Goal: Communication & Community: Share content

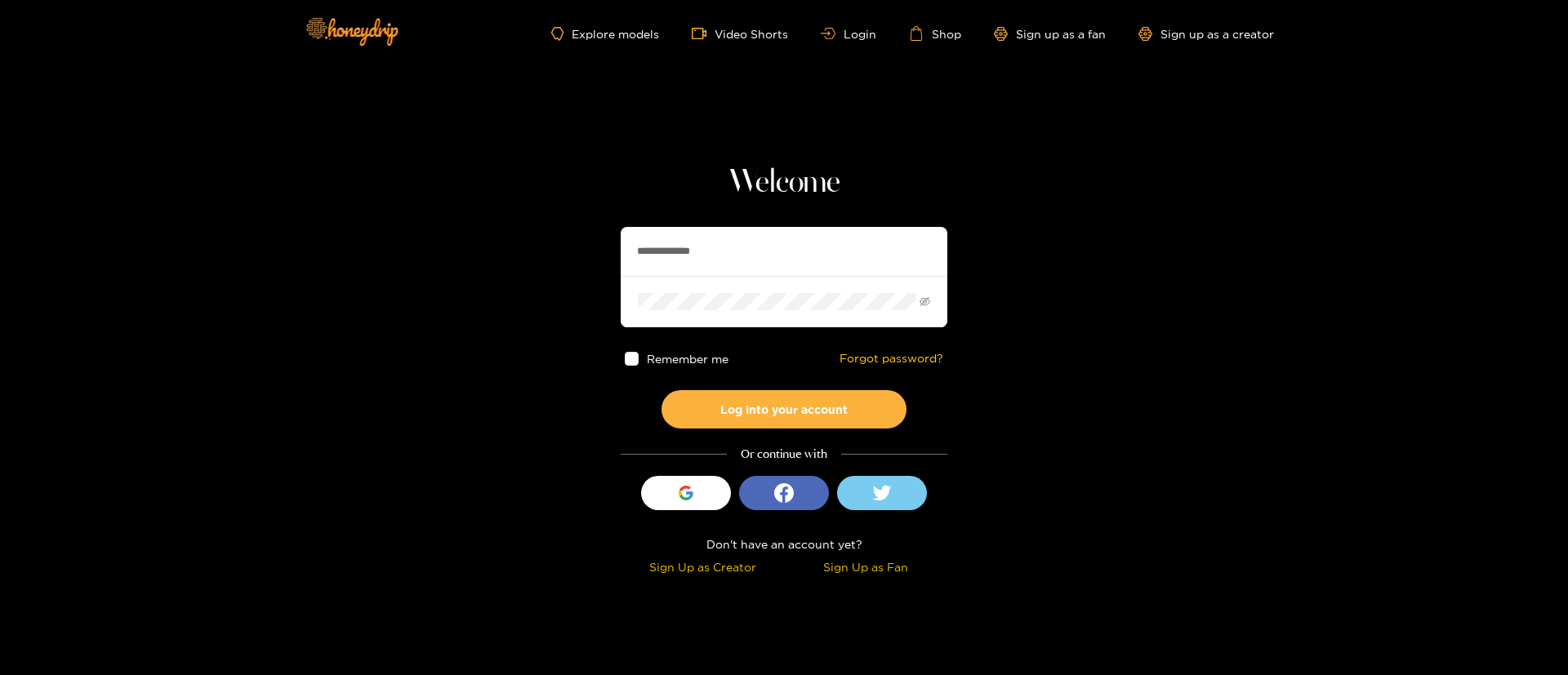
click at [708, 271] on input "**********" at bounding box center [784, 252] width 327 height 49
click at [708, 255] on input "text" at bounding box center [784, 252] width 327 height 49
paste input "**********"
type input "**********"
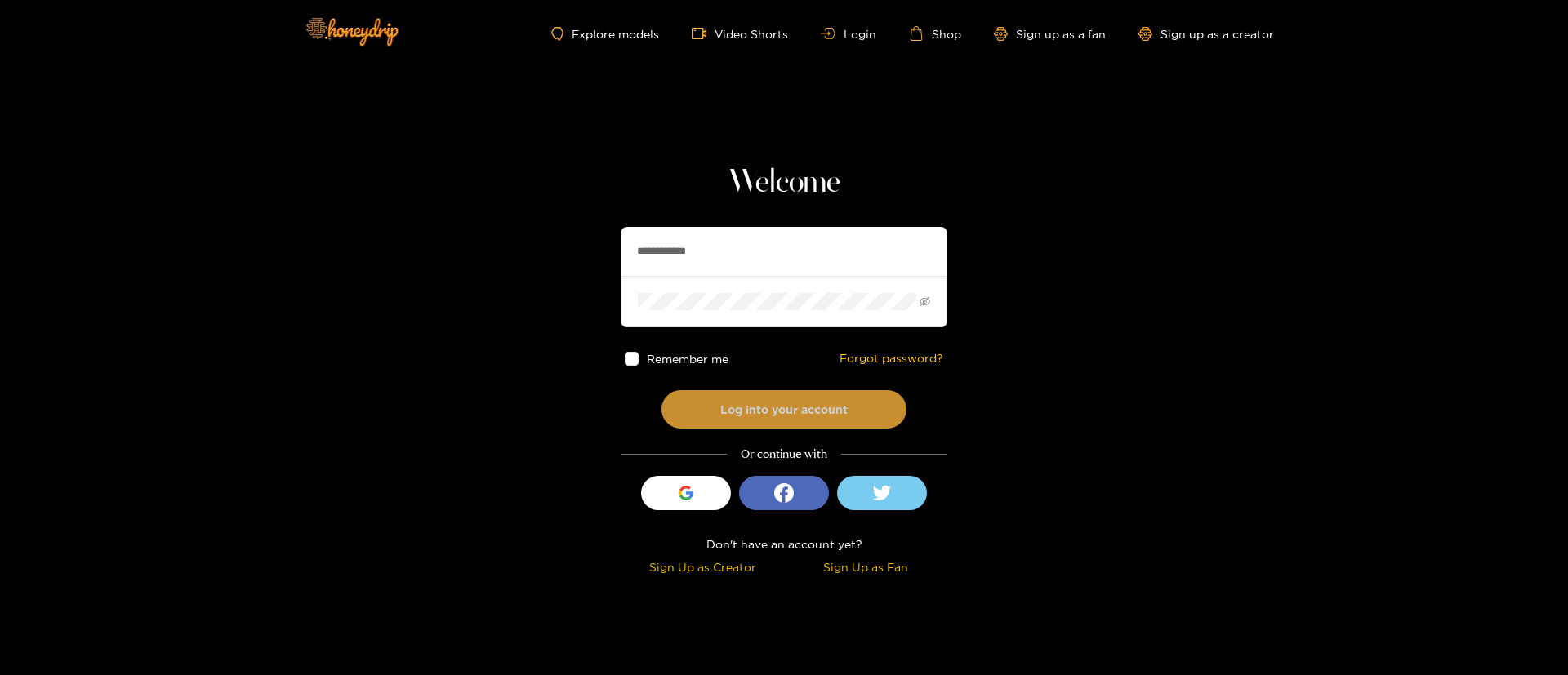
click at [774, 398] on button "Log into your account" at bounding box center [784, 409] width 245 height 39
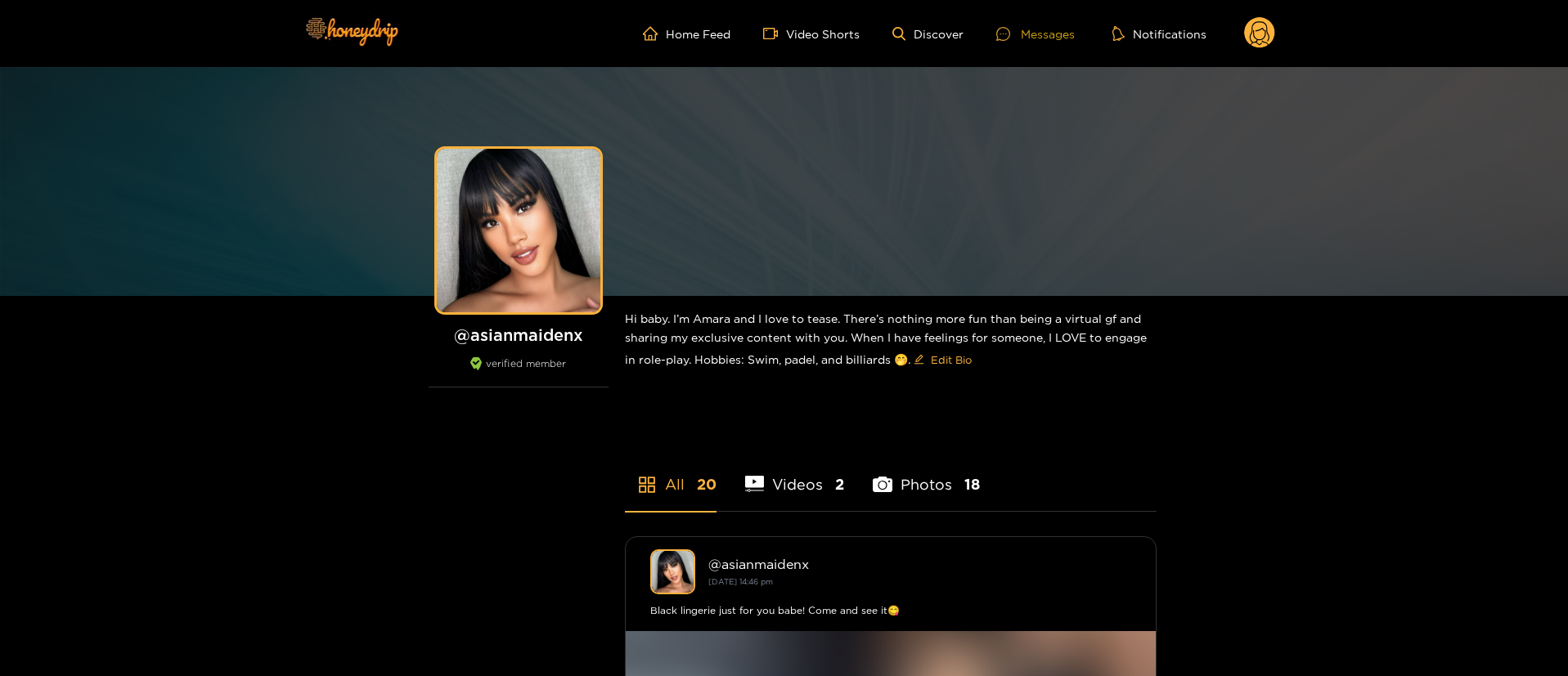
click at [1018, 40] on div "Messages" at bounding box center [1035, 34] width 78 height 19
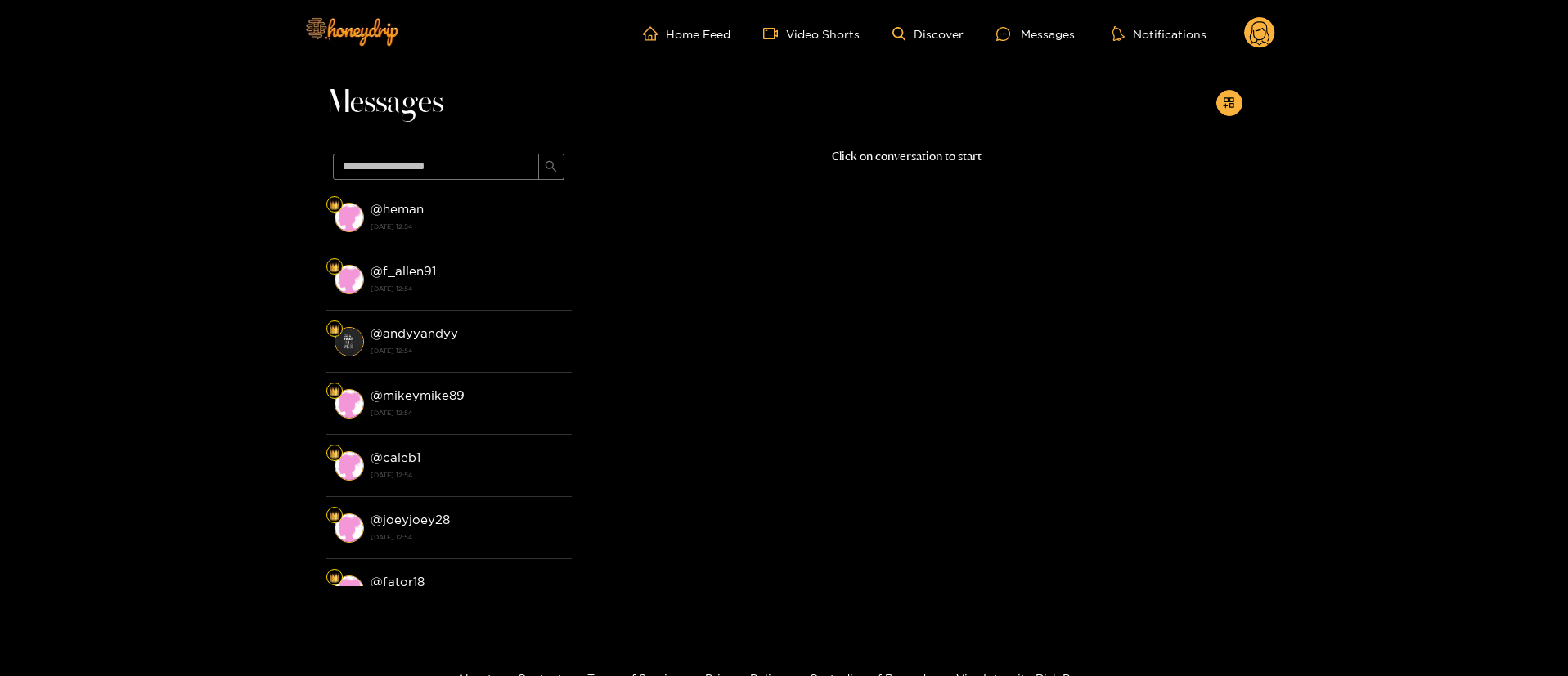
click at [1250, 30] on circle at bounding box center [1260, 33] width 31 height 31
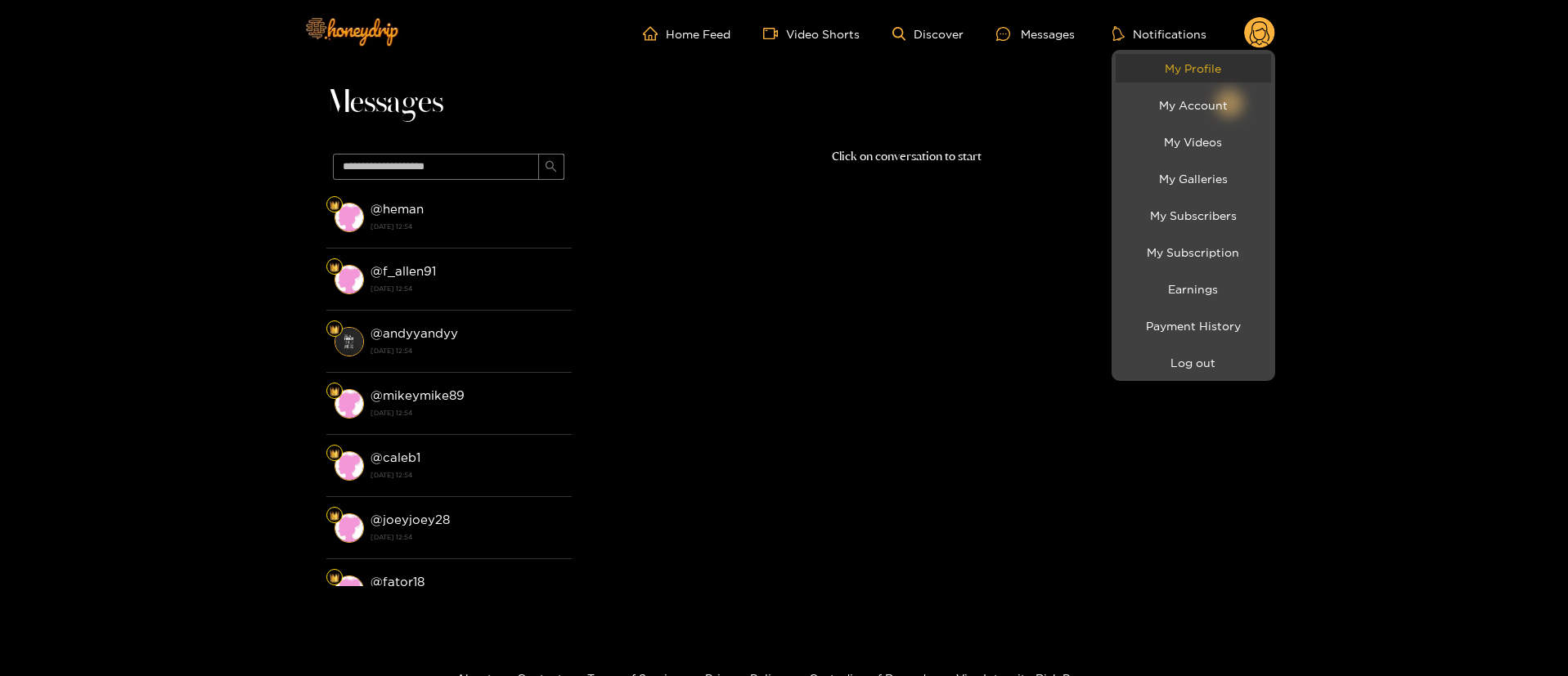
click at [1202, 73] on link "My Profile" at bounding box center [1193, 68] width 156 height 29
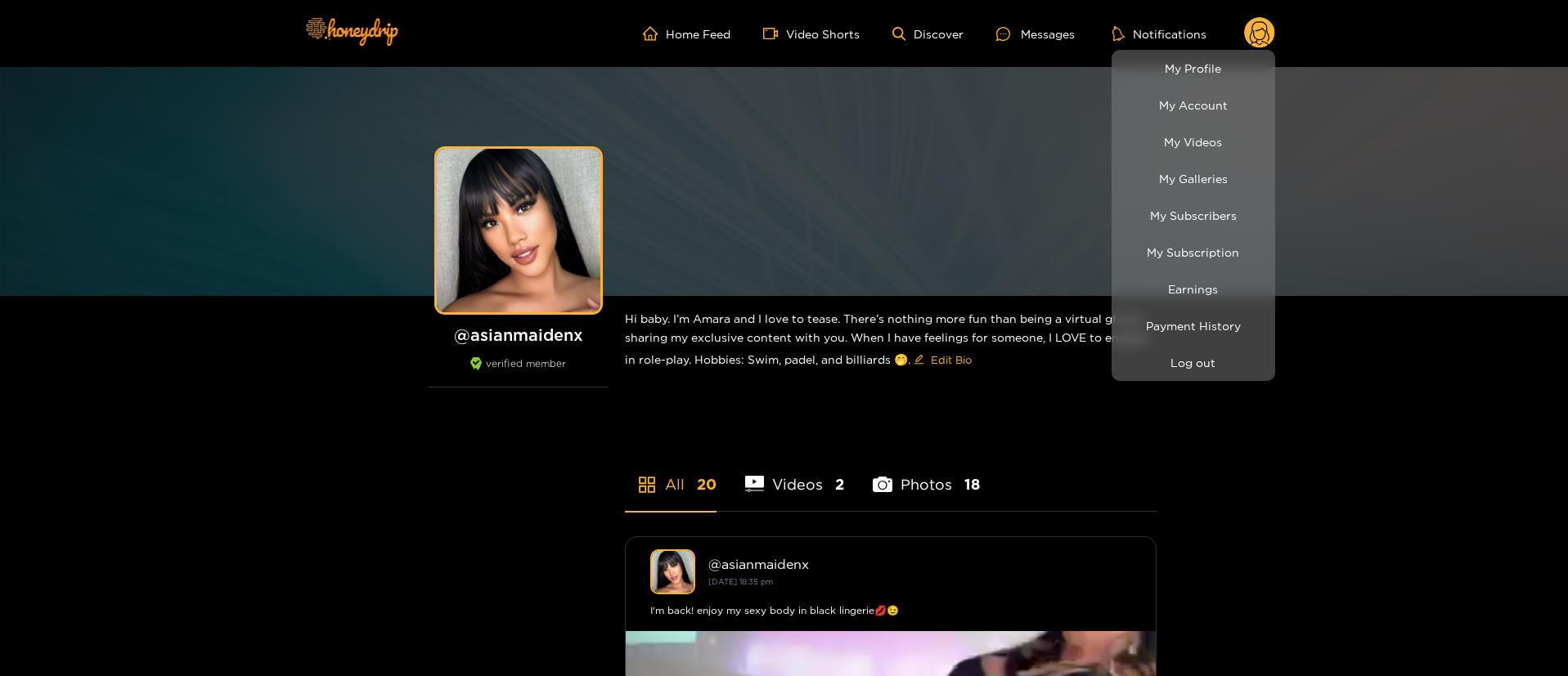
click at [1022, 45] on div at bounding box center [784, 338] width 1568 height 676
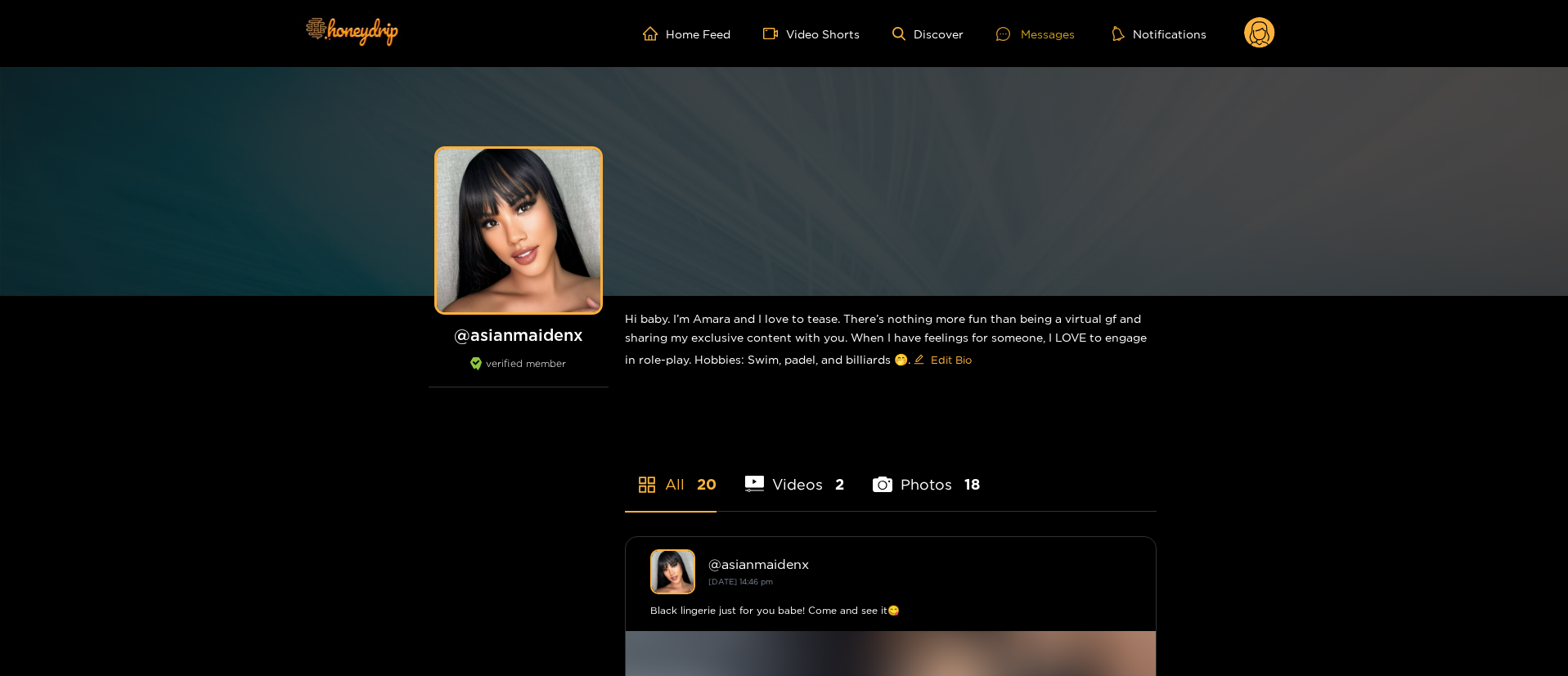
click at [1049, 42] on div "Messages" at bounding box center [1035, 34] width 78 height 19
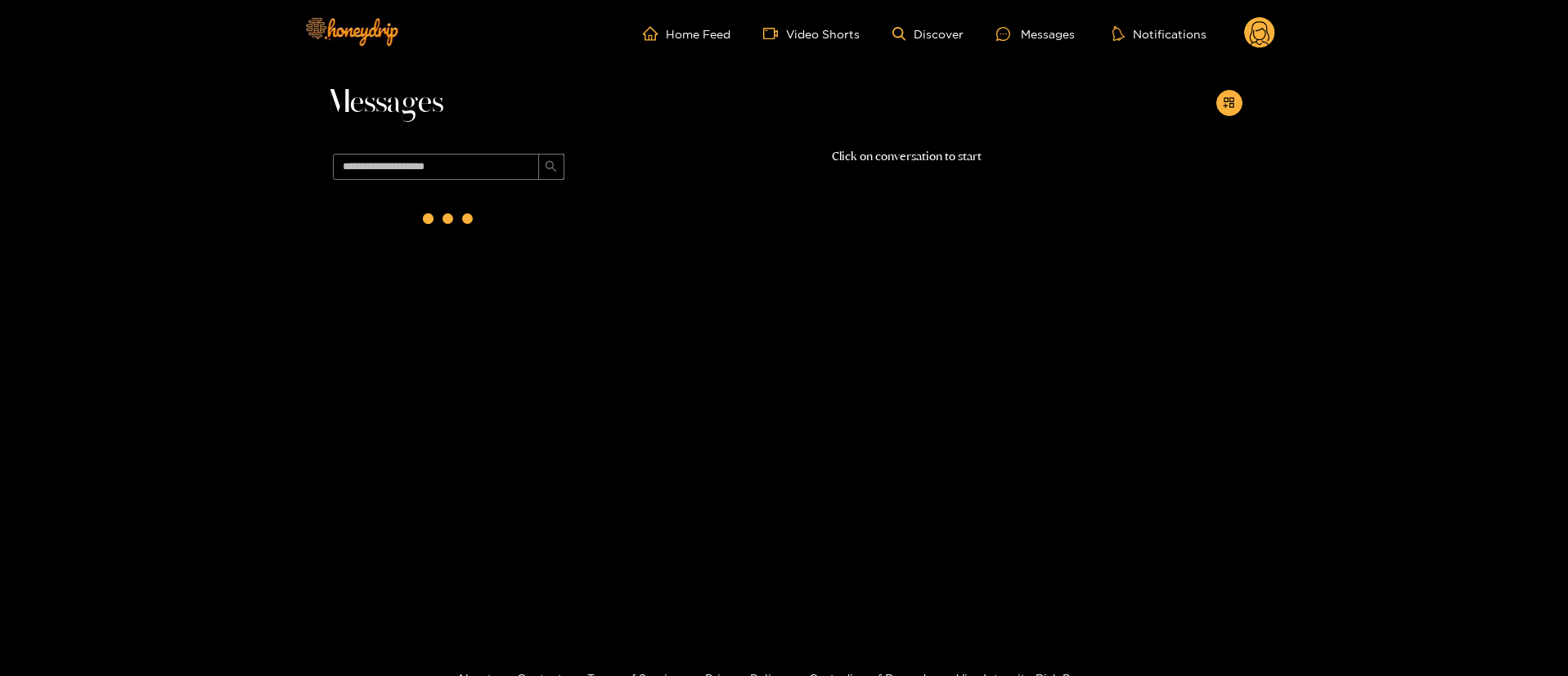
click at [1226, 116] on div "Messages" at bounding box center [784, 106] width 916 height 80
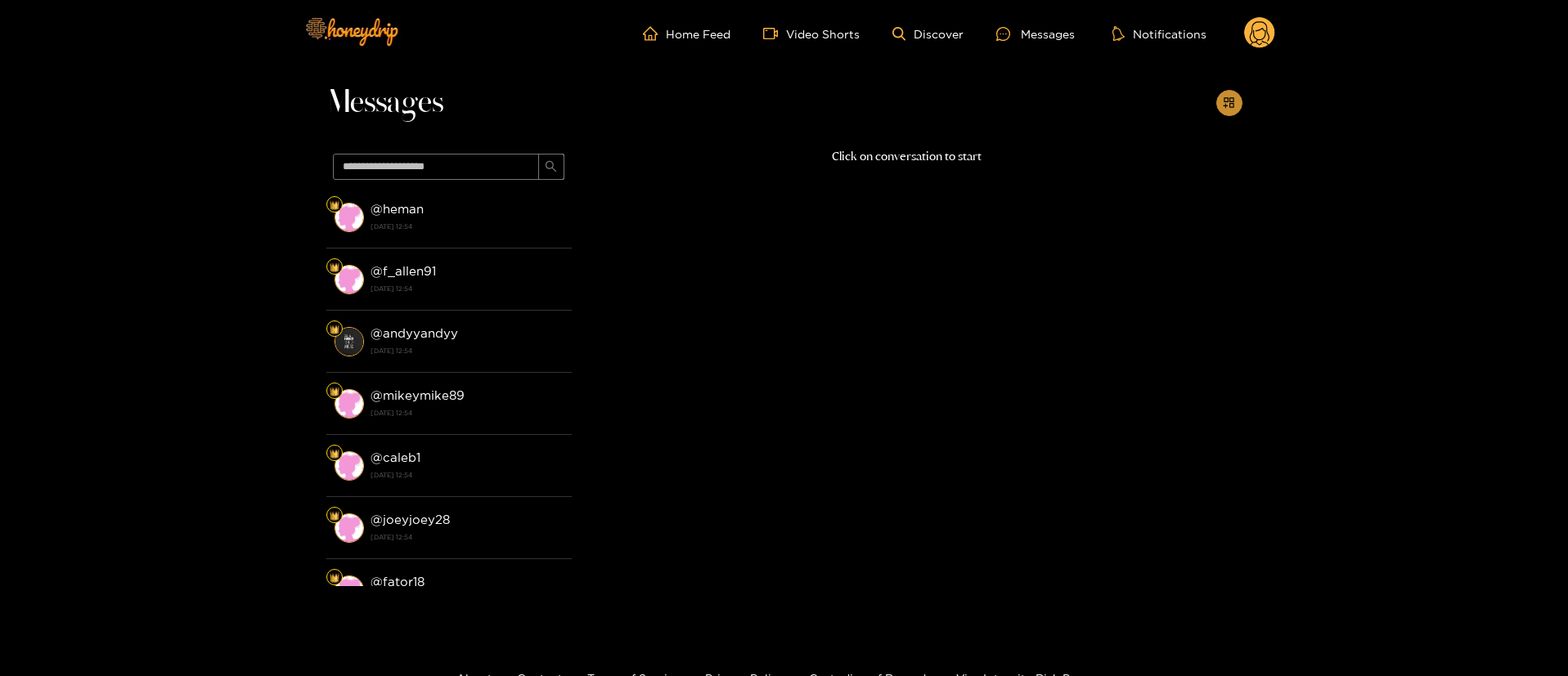
click at [1224, 106] on icon "appstore-add" at bounding box center [1229, 102] width 12 height 12
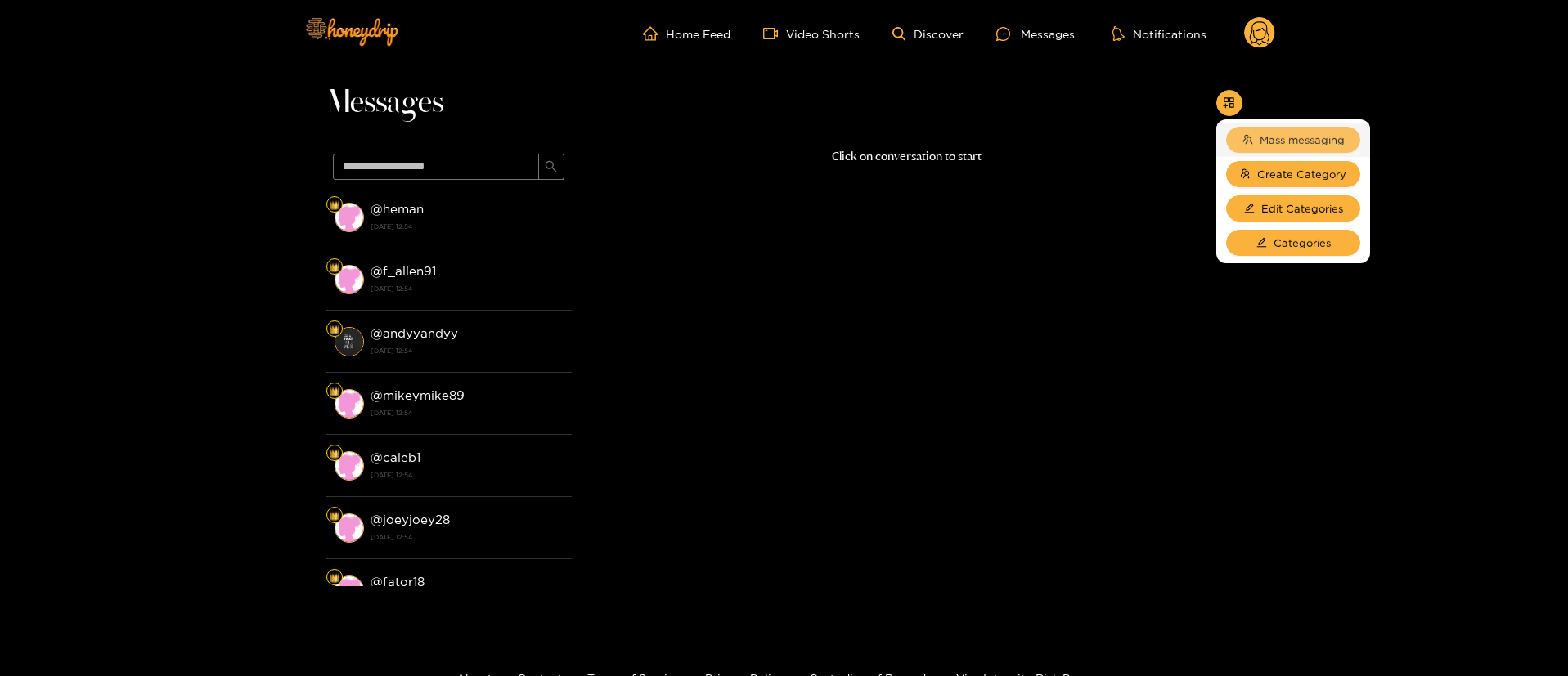
click at [1280, 146] on span "Mass messaging" at bounding box center [1302, 140] width 85 height 16
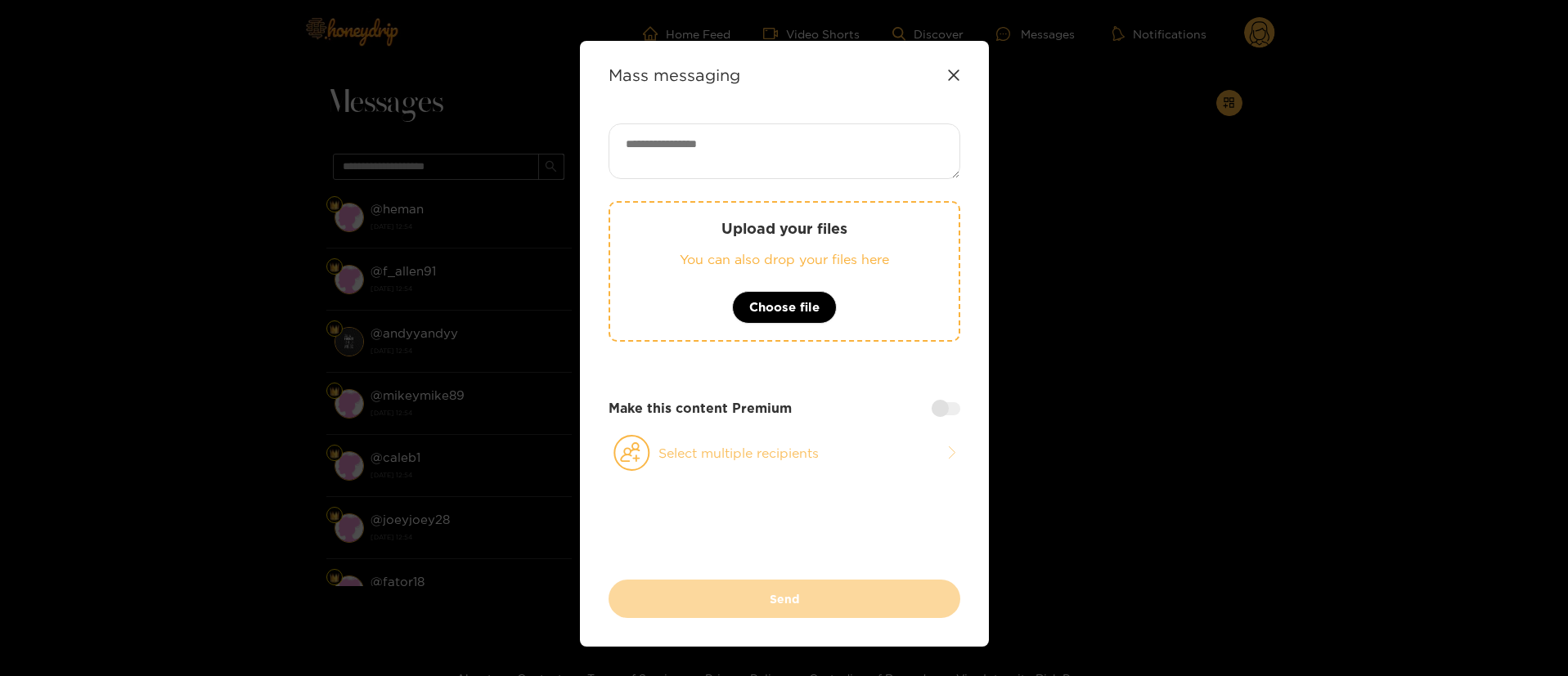
click at [775, 463] on button "Select multiple recipients" at bounding box center [784, 453] width 352 height 38
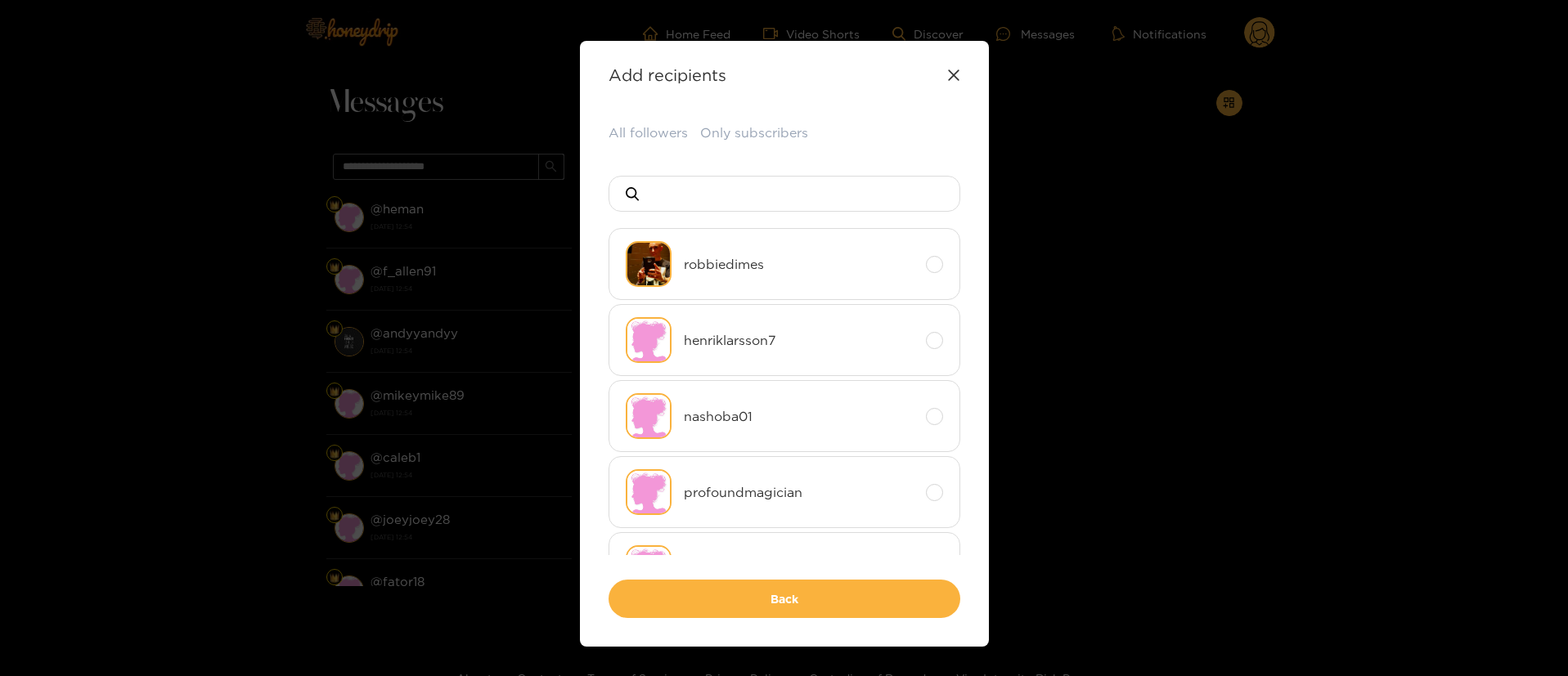
click at [665, 145] on div "All followers Only subscribers robbiedimes henriklarsson7 nashoba01 profoundmag…" at bounding box center [784, 371] width 352 height 495
click at [663, 139] on button "All followers" at bounding box center [648, 133] width 79 height 20
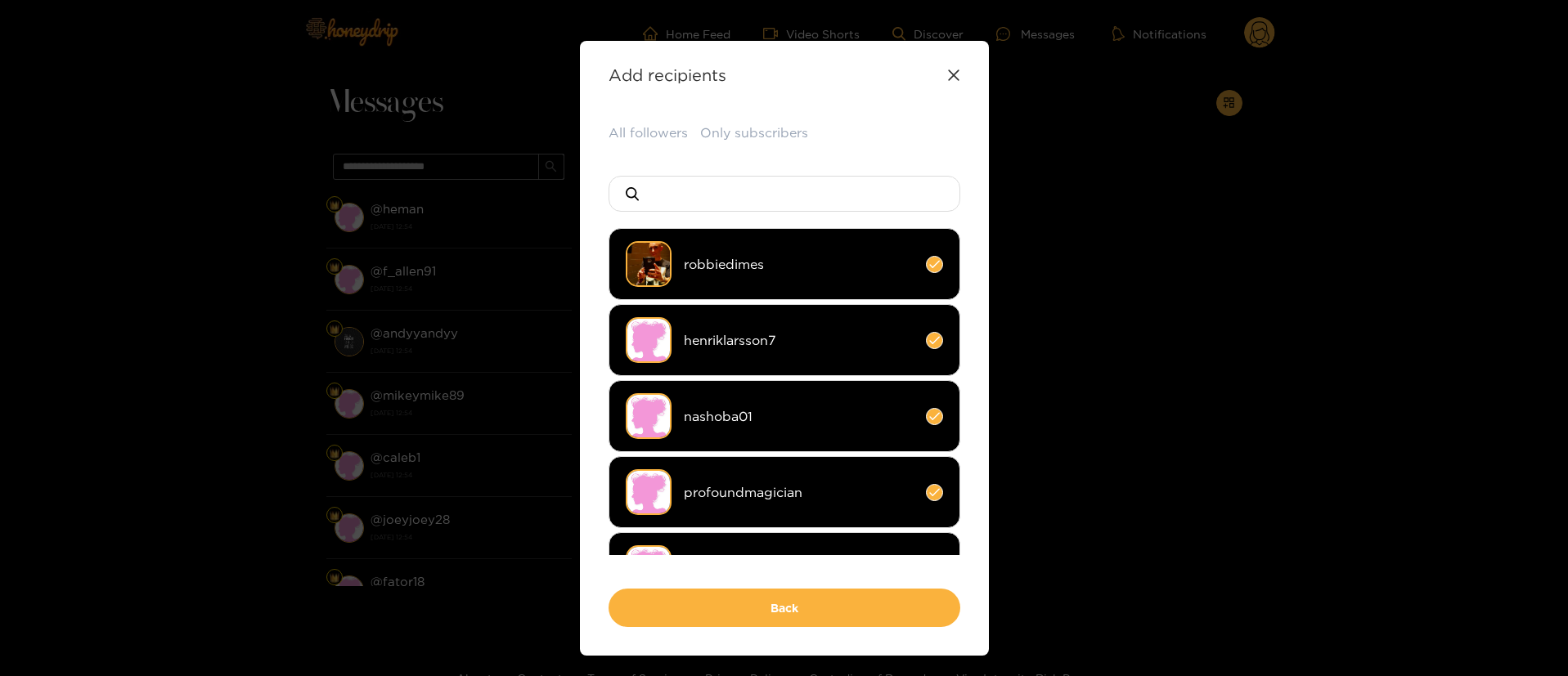
click at [806, 584] on div "All followers Only subscribers robbiedimes henriklarsson7 nashoba01 profoundmag…" at bounding box center [784, 375] width 352 height 504
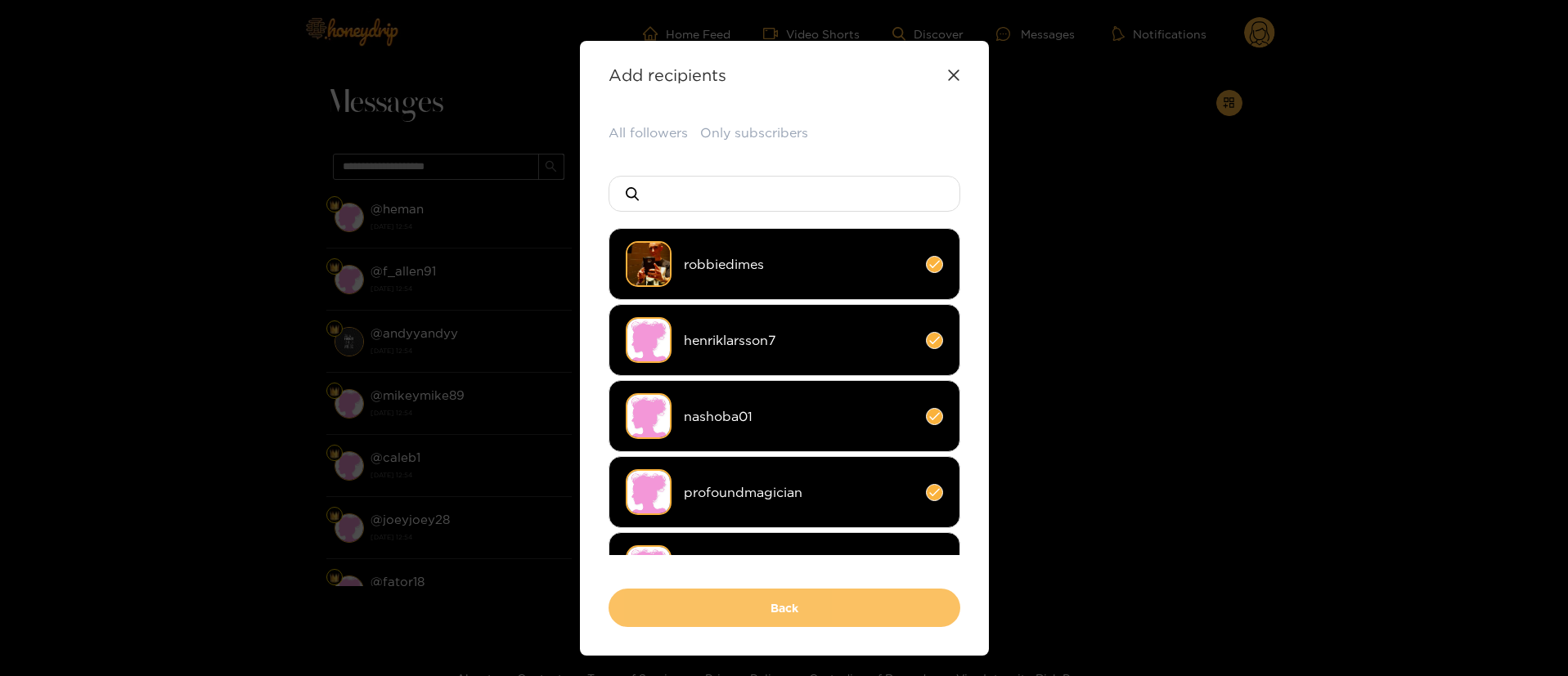
click at [806, 599] on button "Back" at bounding box center [784, 608] width 352 height 39
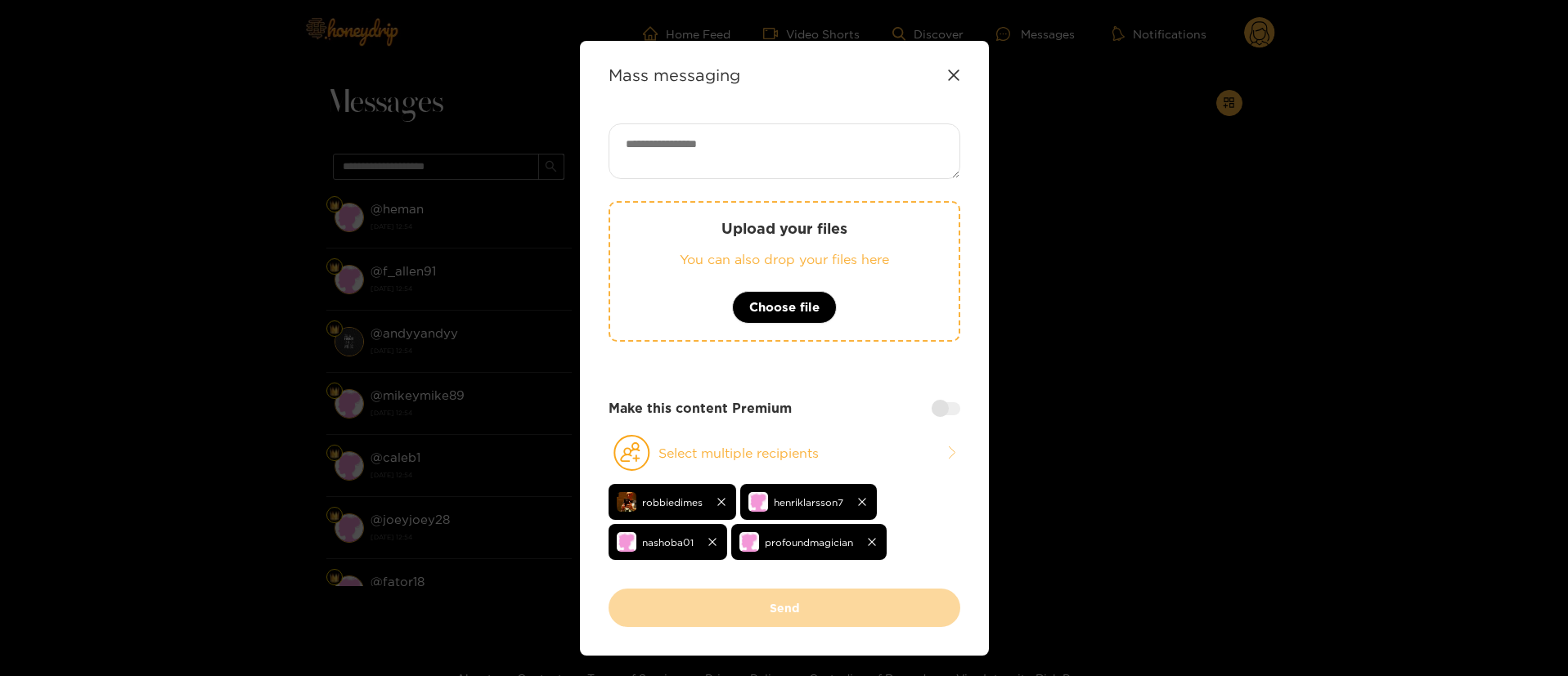
click at [955, 414] on div "Make this content Premium" at bounding box center [784, 408] width 352 height 19
click at [949, 413] on div at bounding box center [946, 408] width 29 height 13
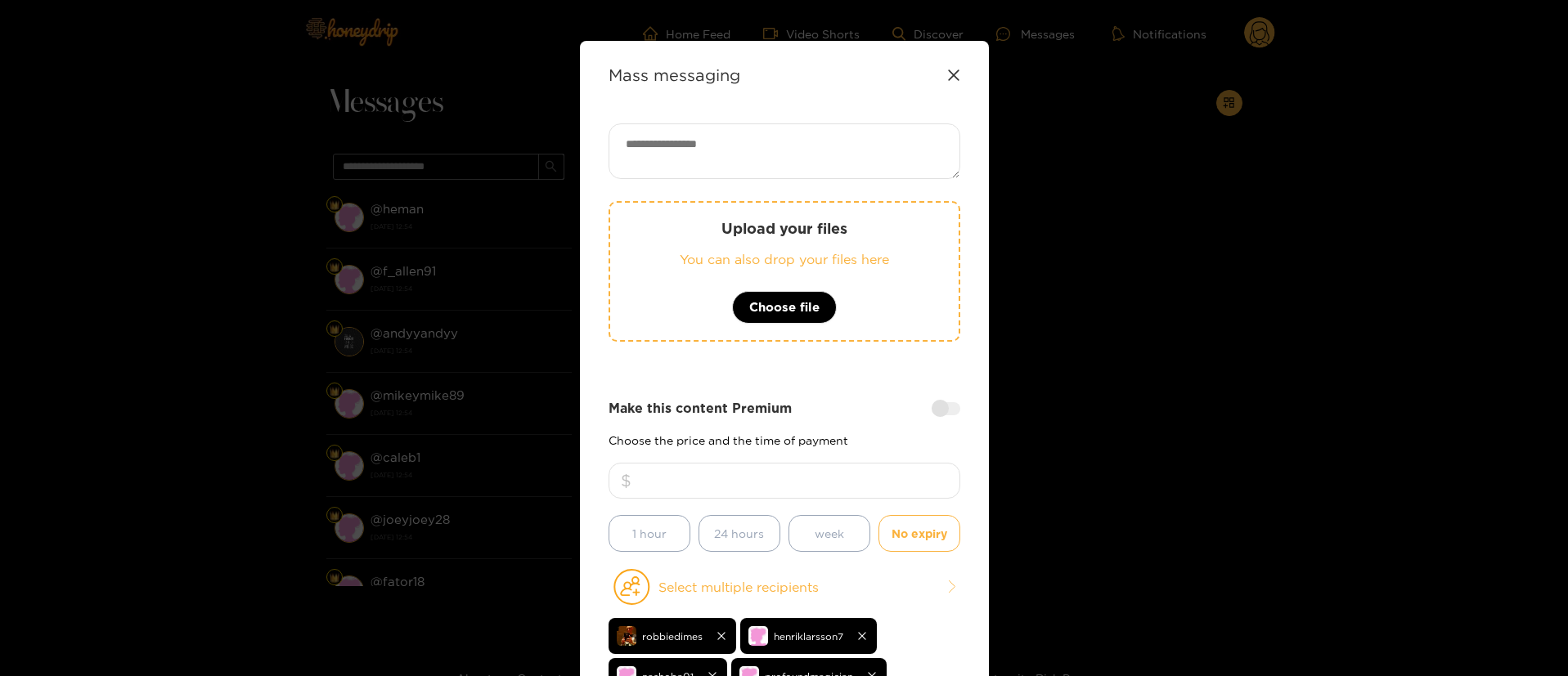
click at [903, 476] on input "number" at bounding box center [784, 481] width 352 height 36
type input "**"
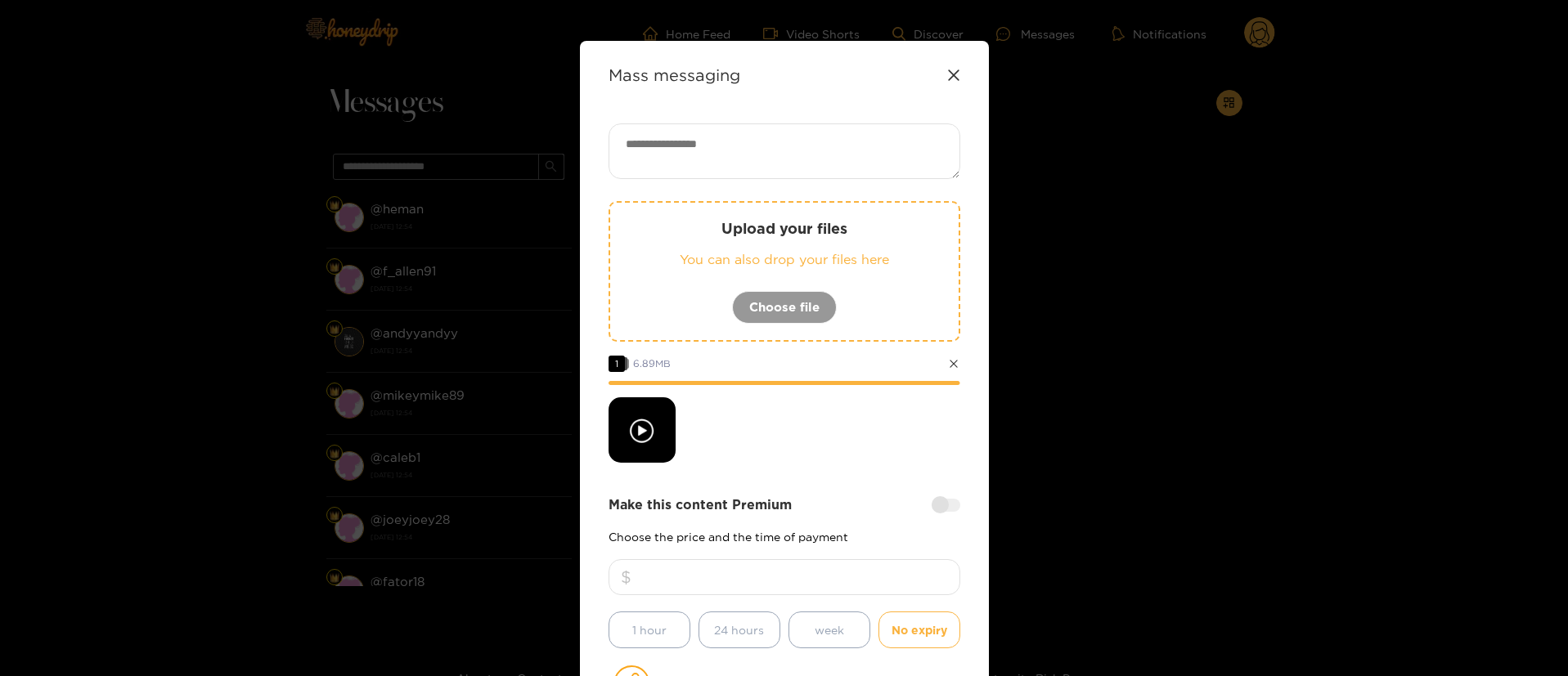
click at [764, 161] on textarea at bounding box center [784, 152] width 352 height 56
paste textarea "**********"
type textarea "**********"
click at [794, 439] on div at bounding box center [784, 430] width 352 height 65
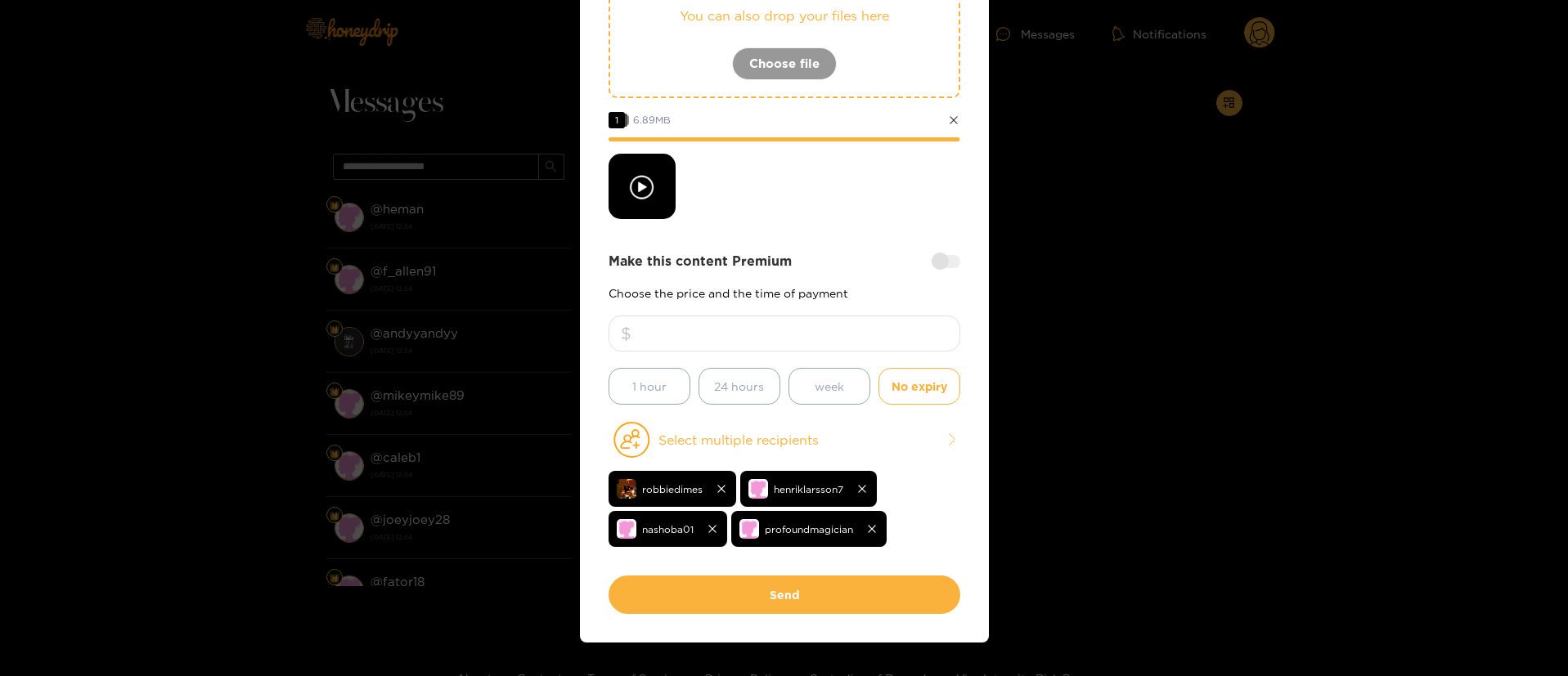
scroll to position [245, 0]
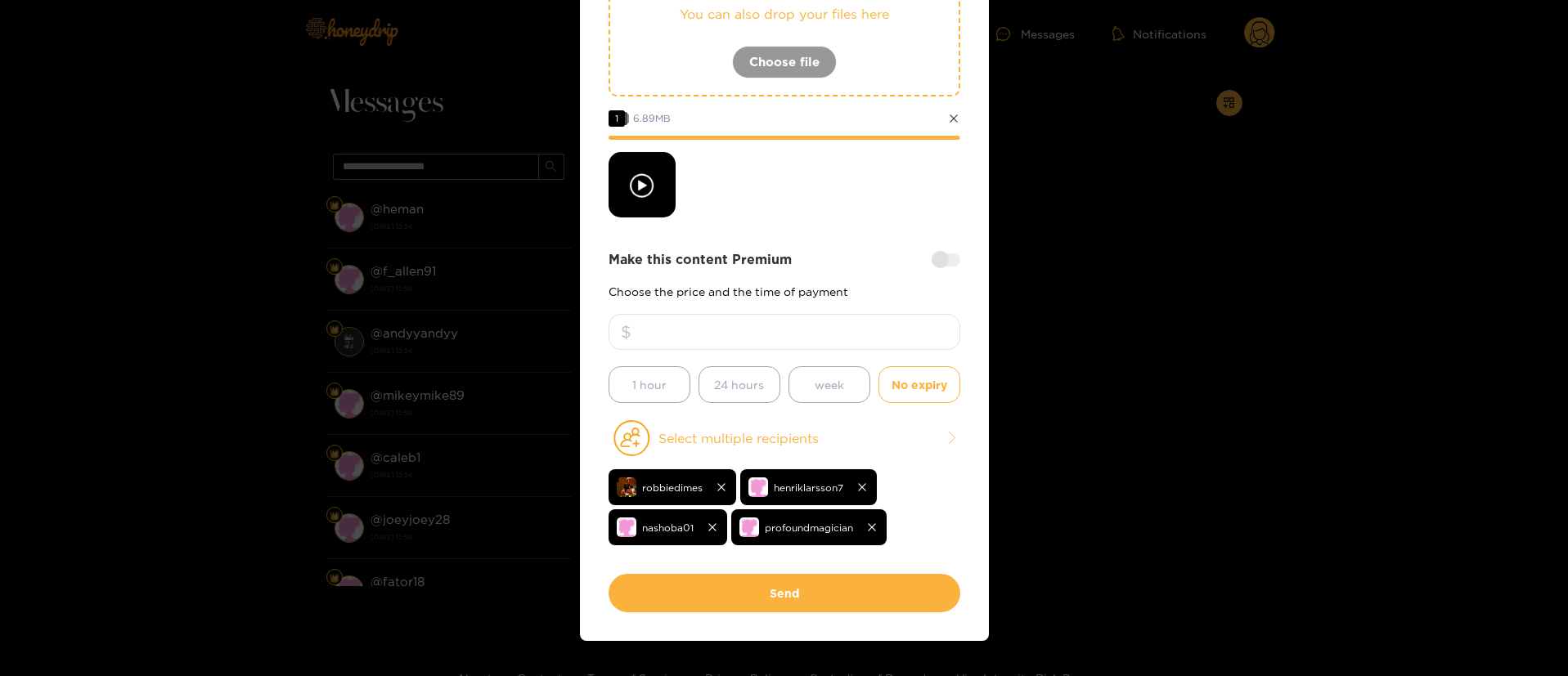
click at [809, 210] on div at bounding box center [784, 184] width 352 height 65
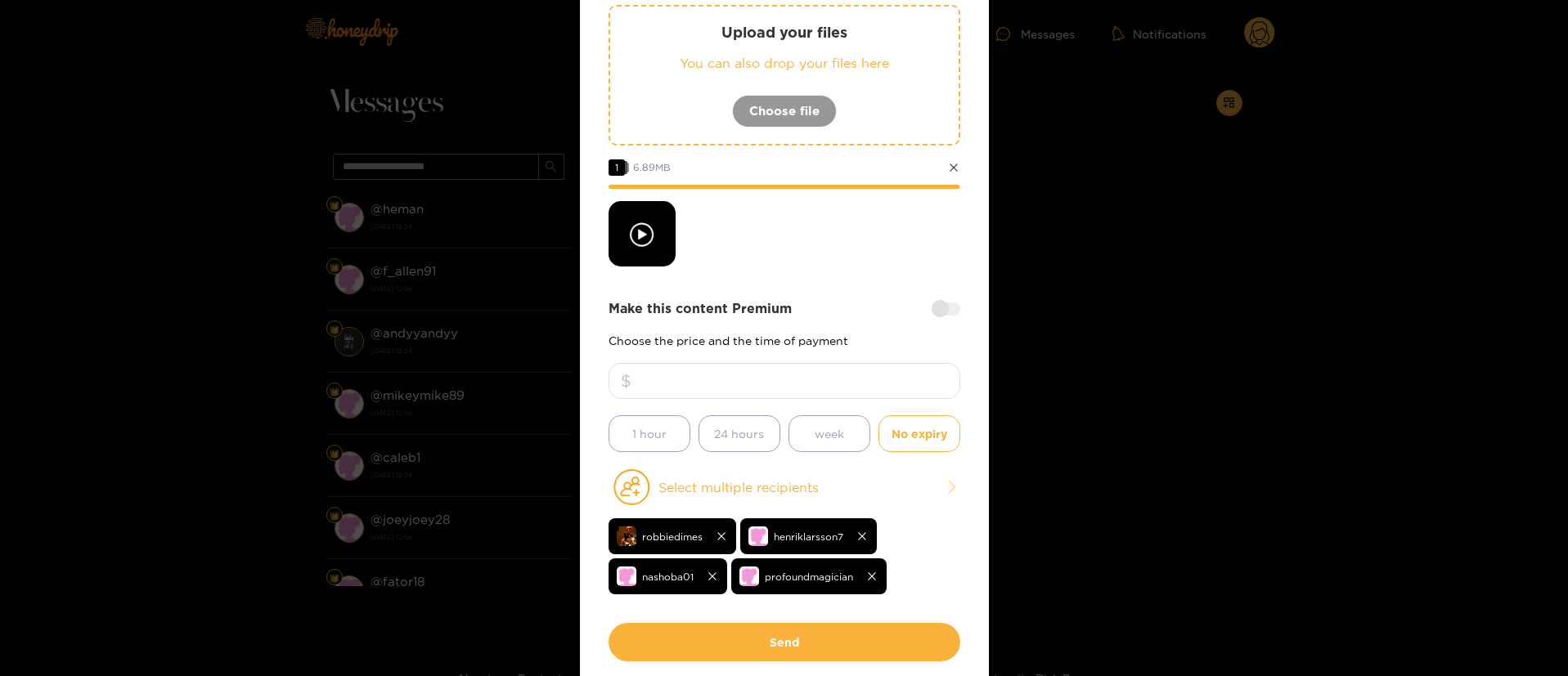
click at [809, 210] on div at bounding box center [784, 233] width 352 height 65
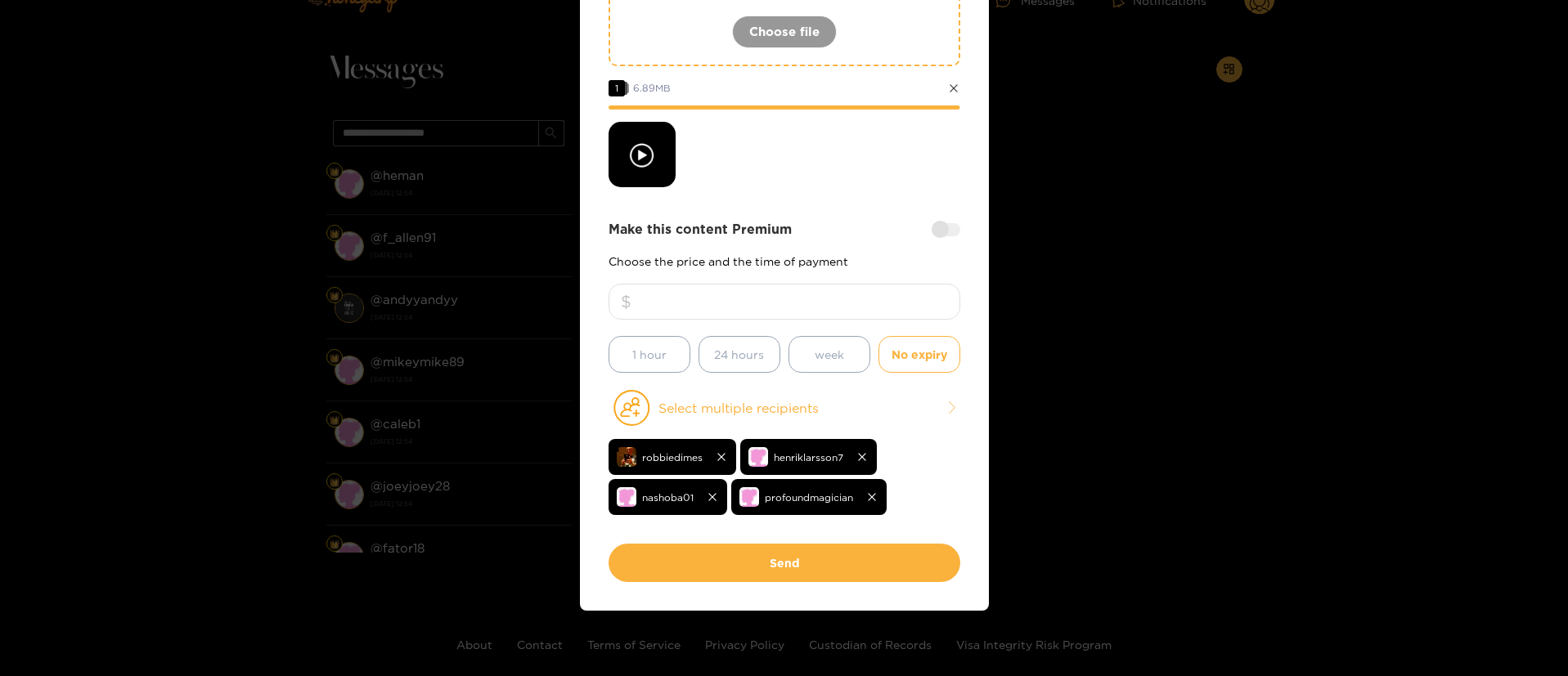
scroll to position [49, 0]
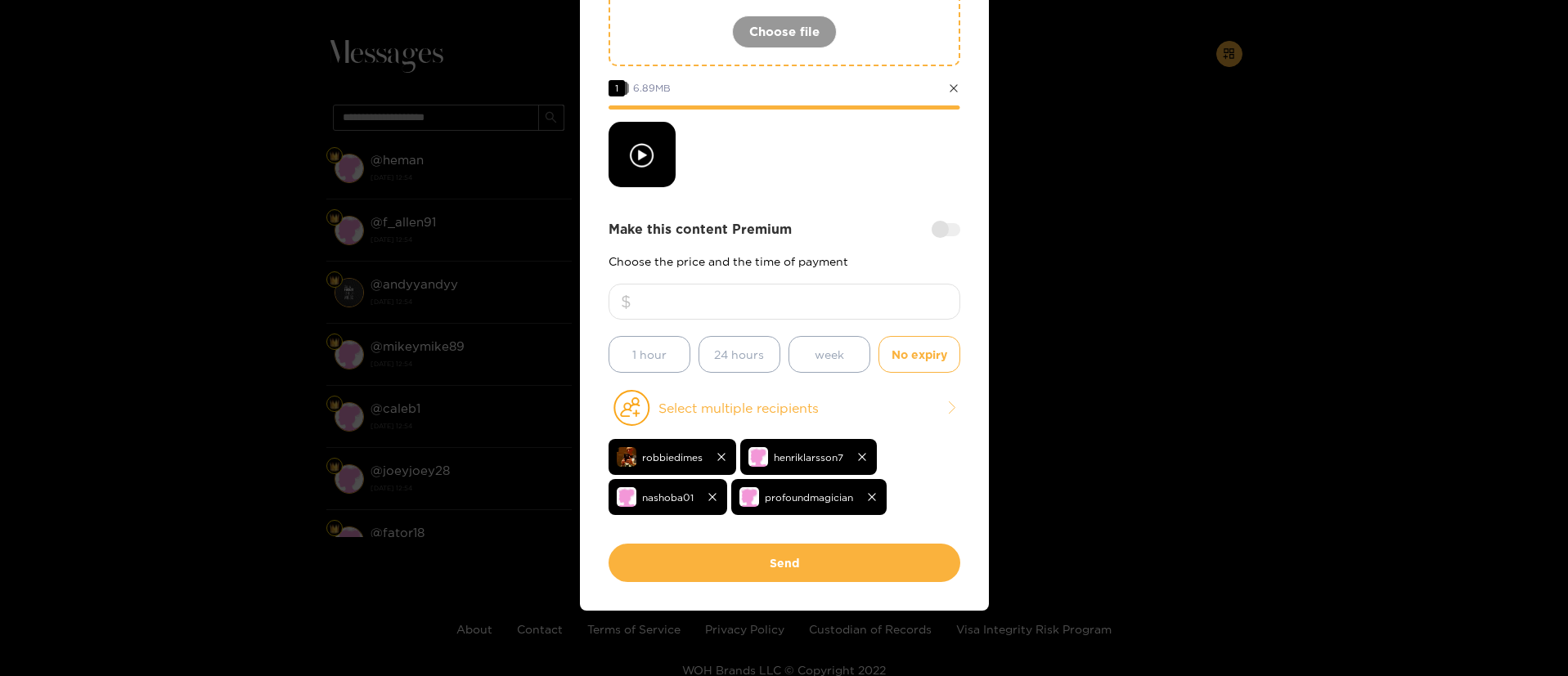
click at [793, 176] on div at bounding box center [784, 154] width 352 height 65
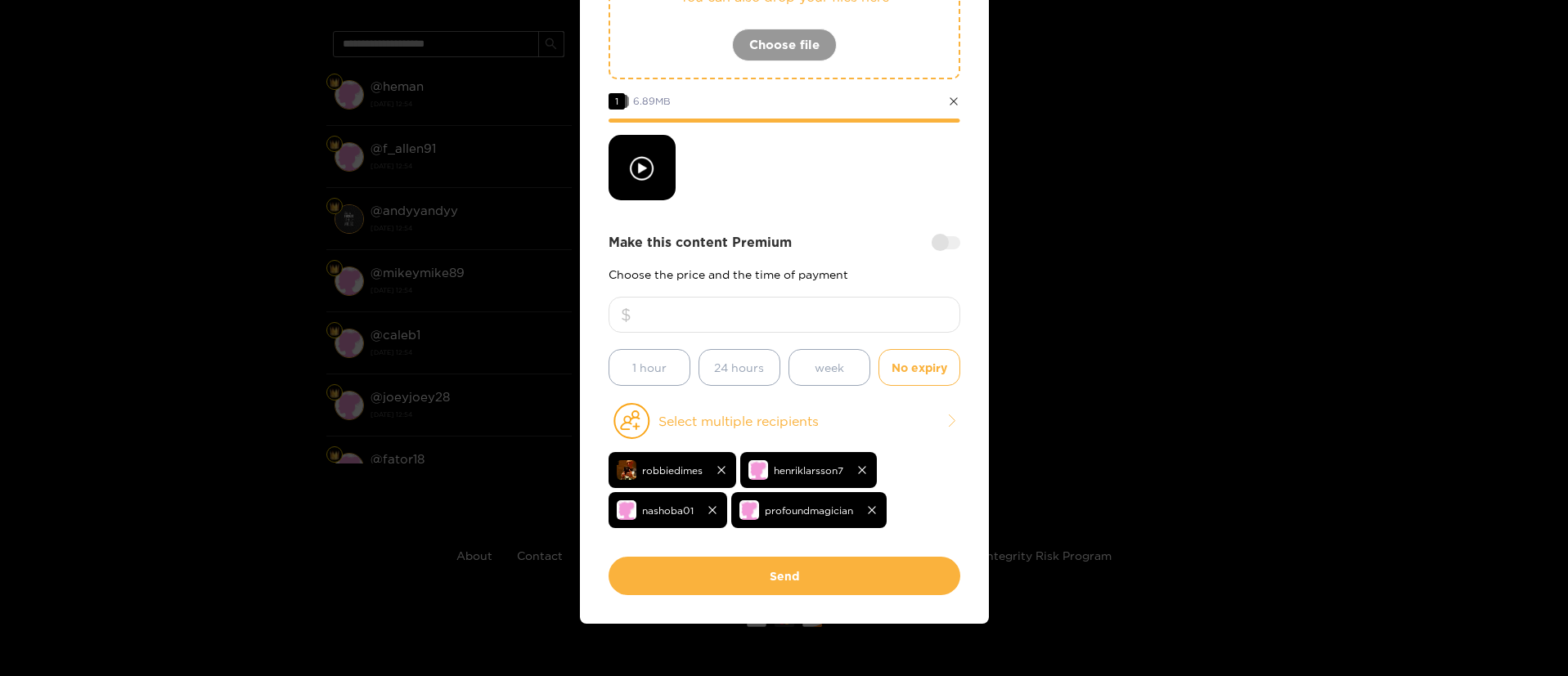
scroll to position [276, 0]
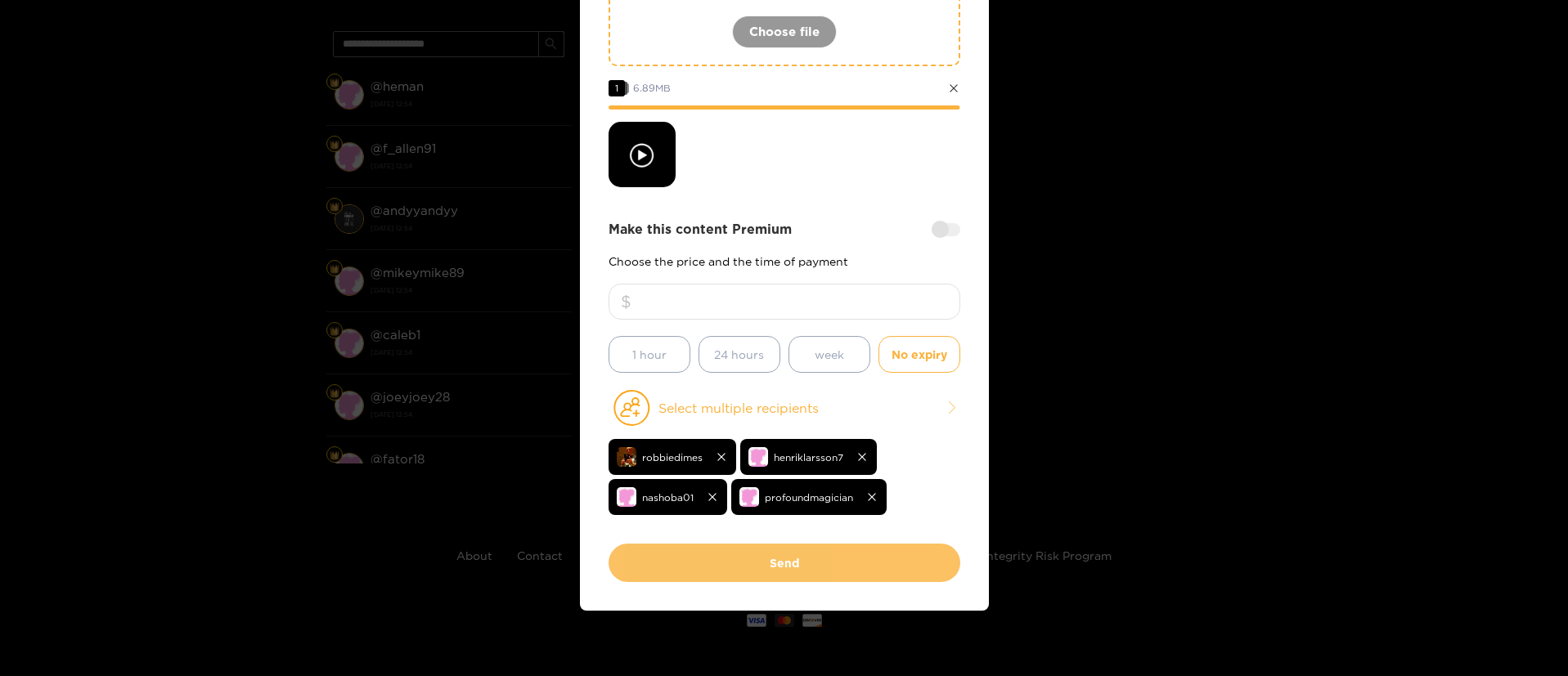
click at [803, 552] on button "Send" at bounding box center [784, 562] width 352 height 39
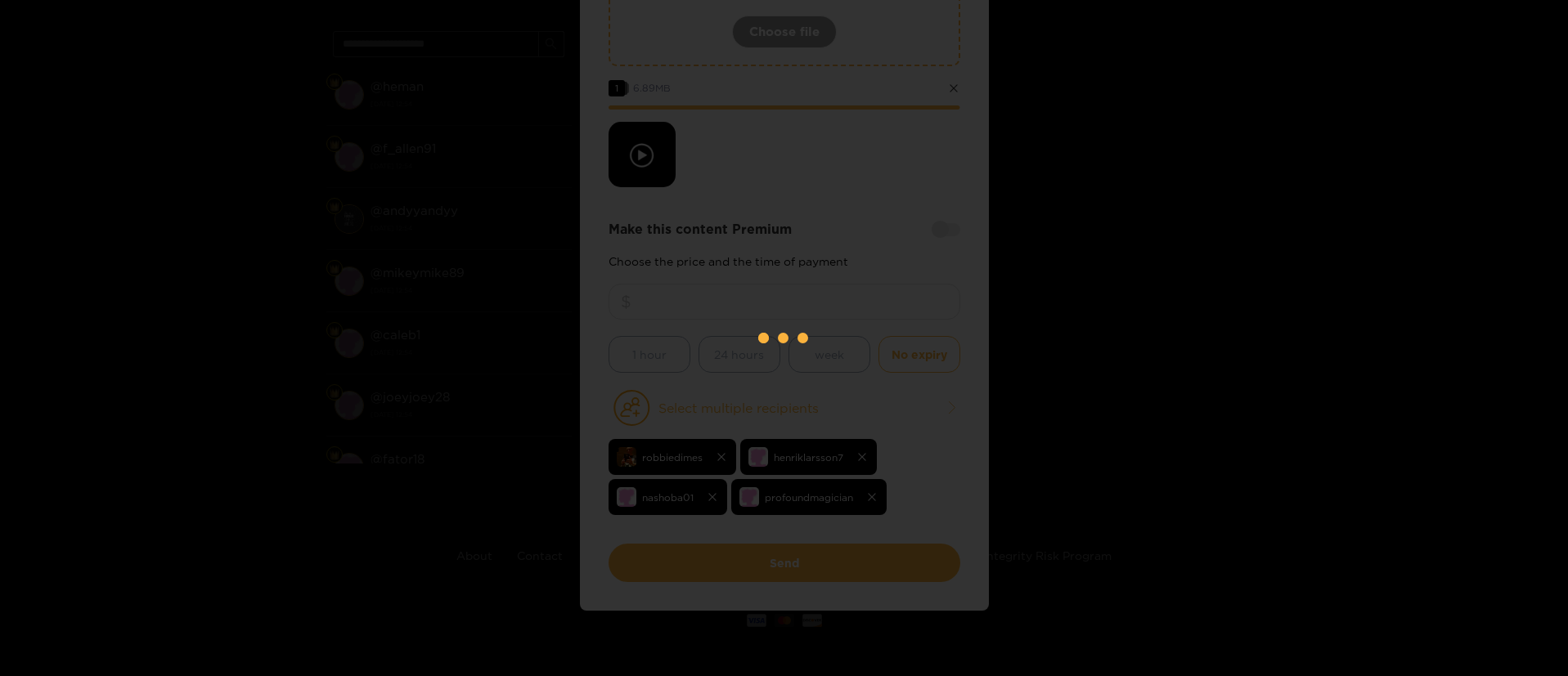
scroll to position [99, 0]
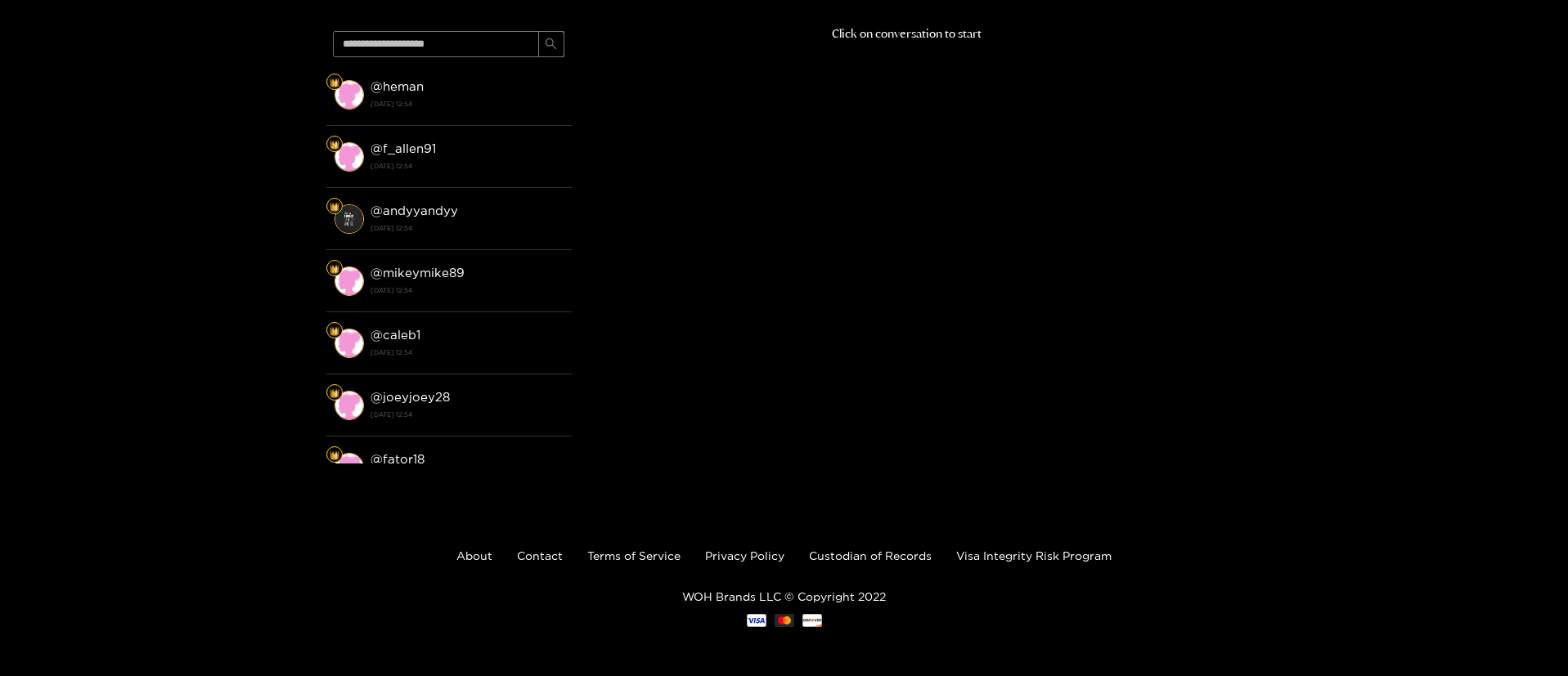
click at [781, 206] on div "Click on conversation to start" at bounding box center [907, 240] width 671 height 431
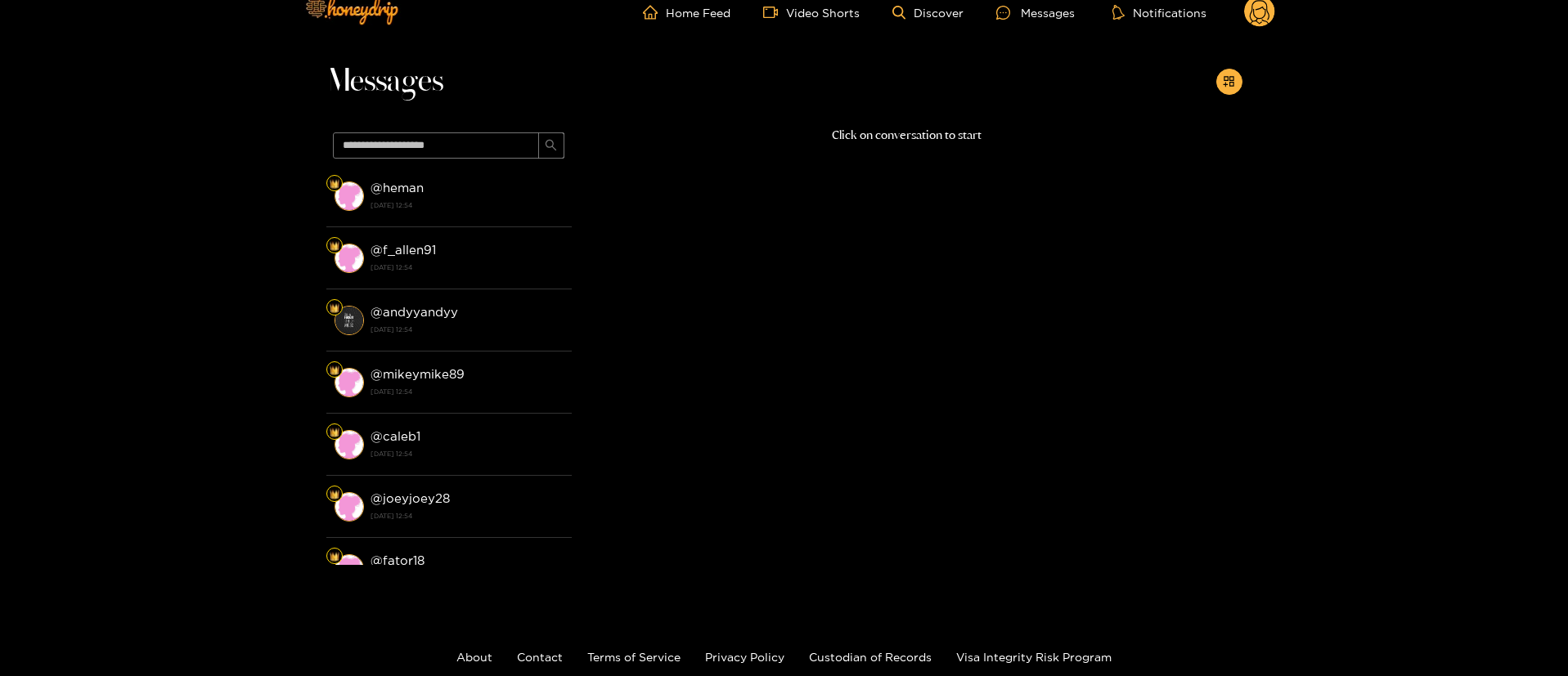
scroll to position [0, 0]
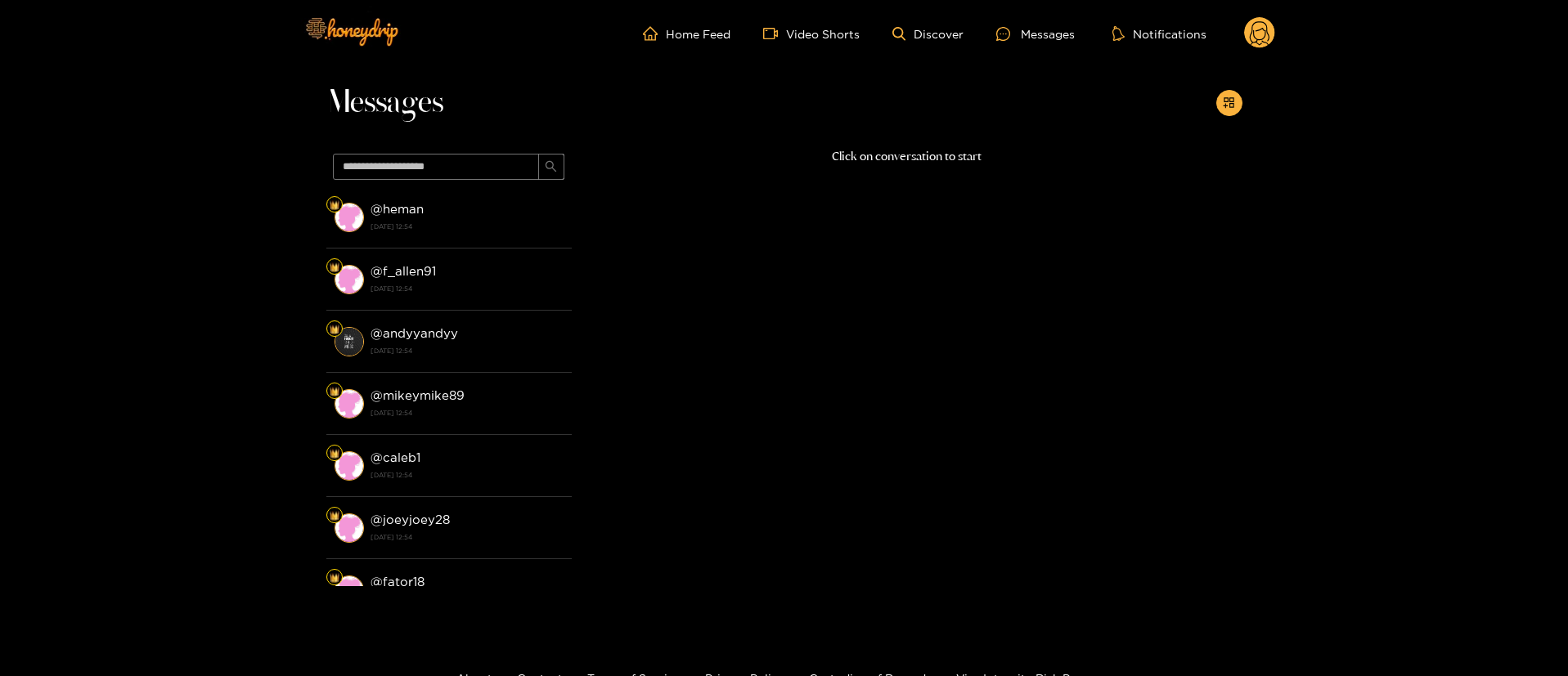
click at [1273, 49] on icon at bounding box center [1260, 34] width 31 height 33
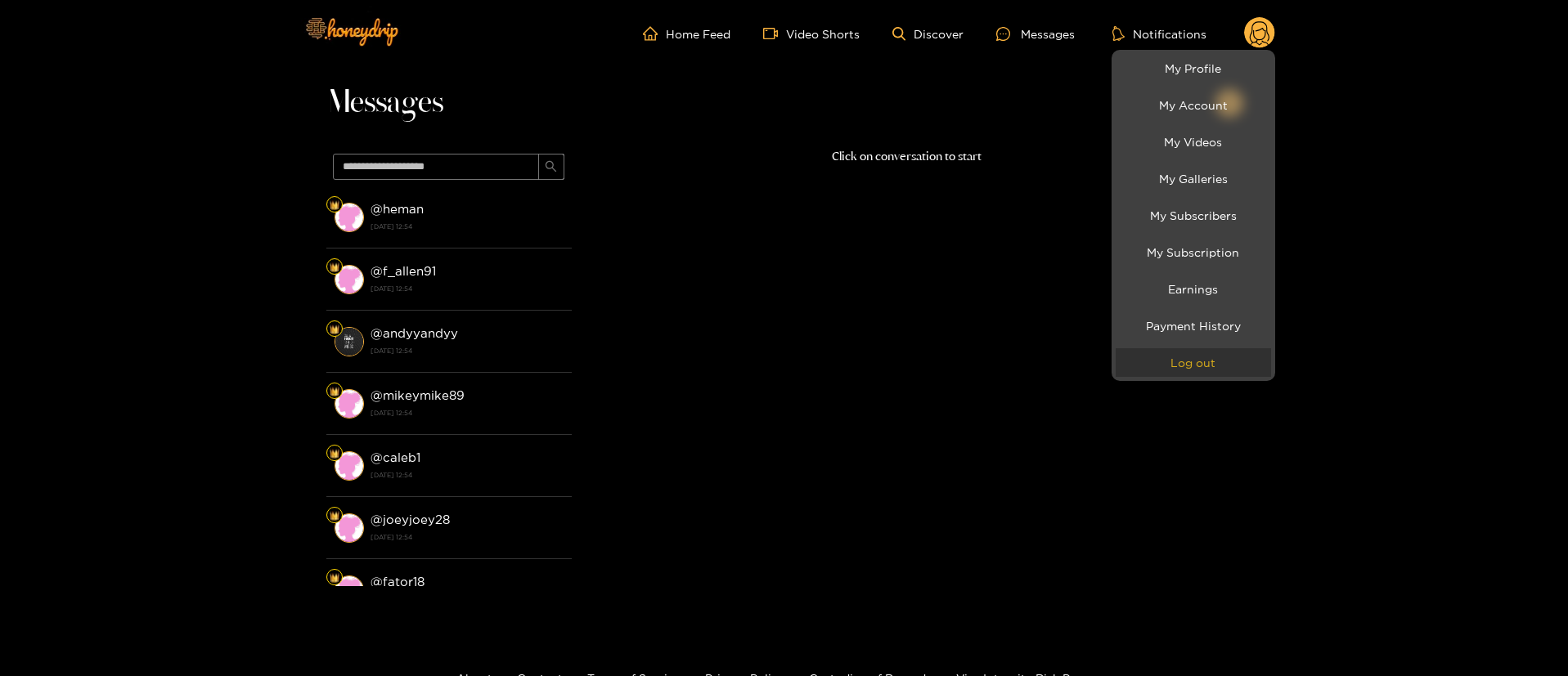
click at [1230, 371] on button "Log out" at bounding box center [1193, 362] width 156 height 29
